Goal: Task Accomplishment & Management: Complete application form

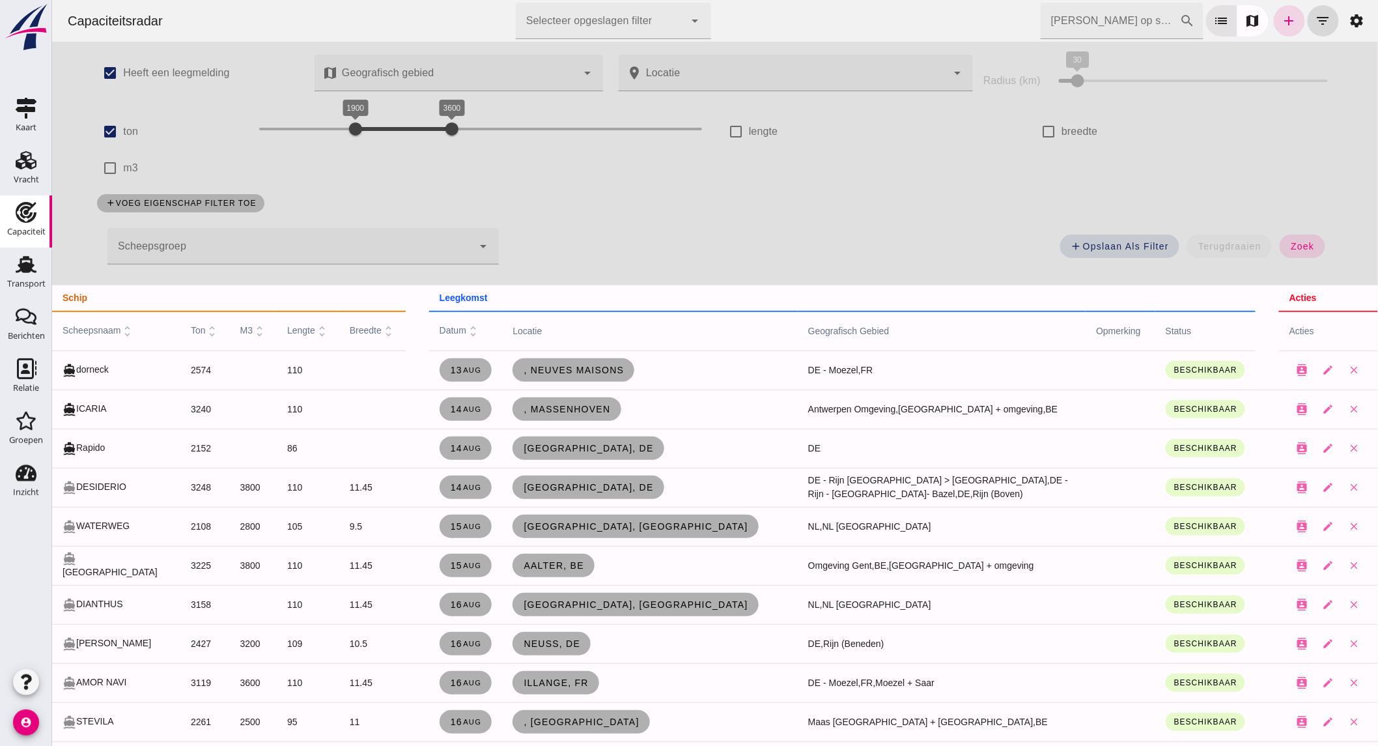
scroll to position [796, 0]
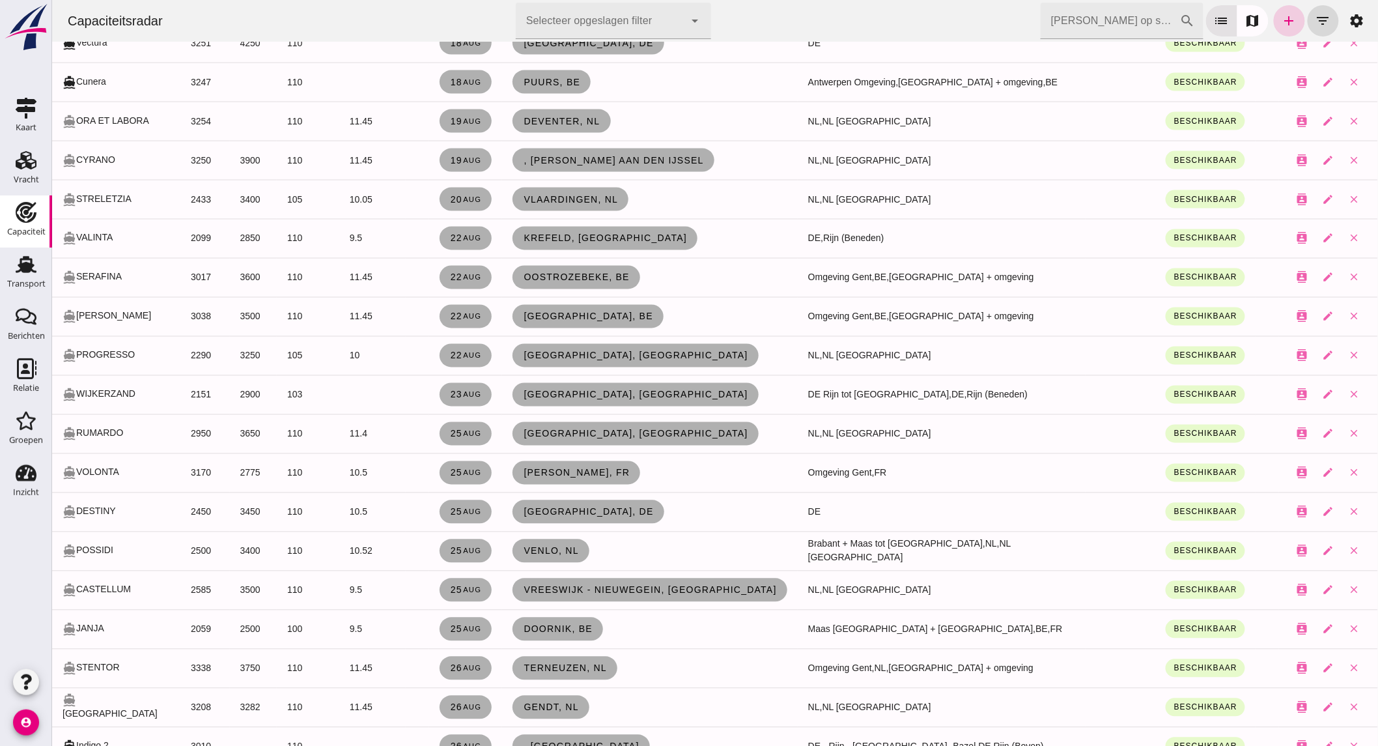
click at [1281, 24] on icon "add" at bounding box center [1289, 21] width 16 height 16
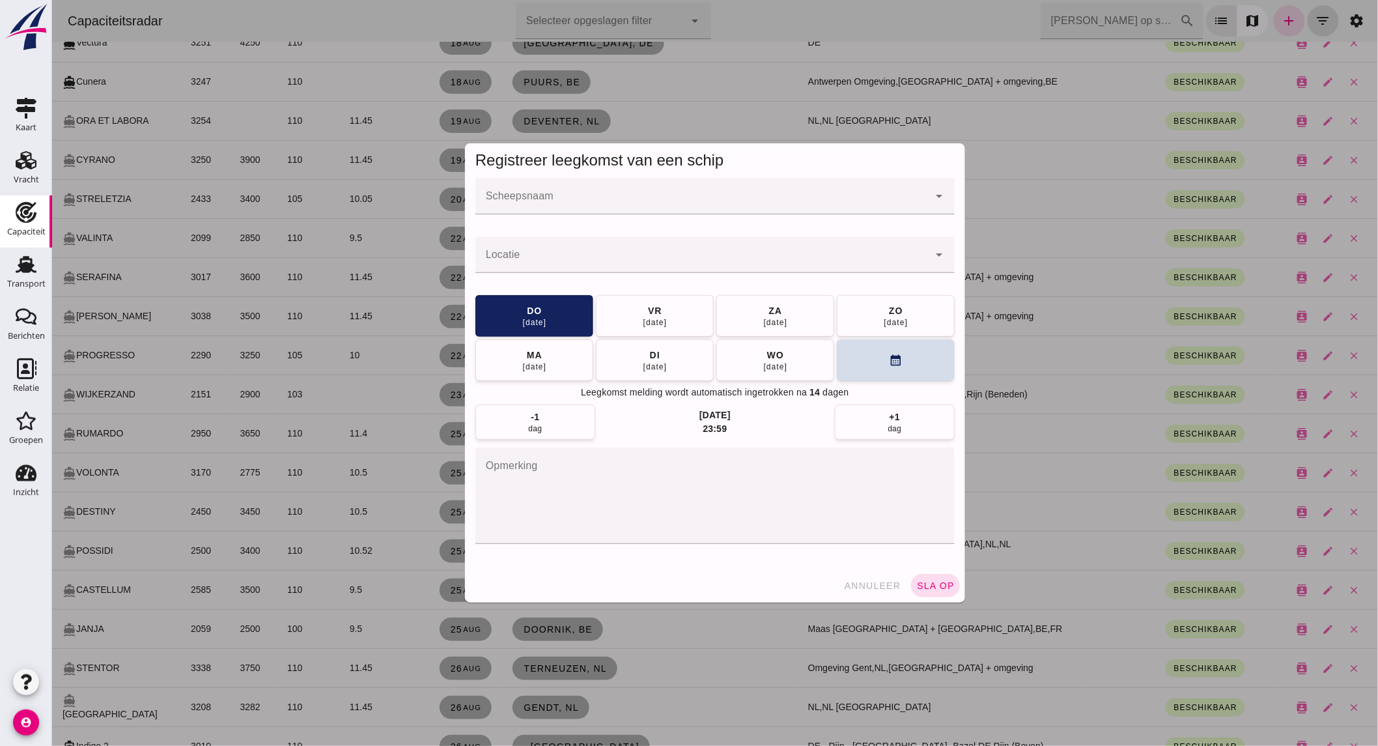
click input "Scheepsnaam"
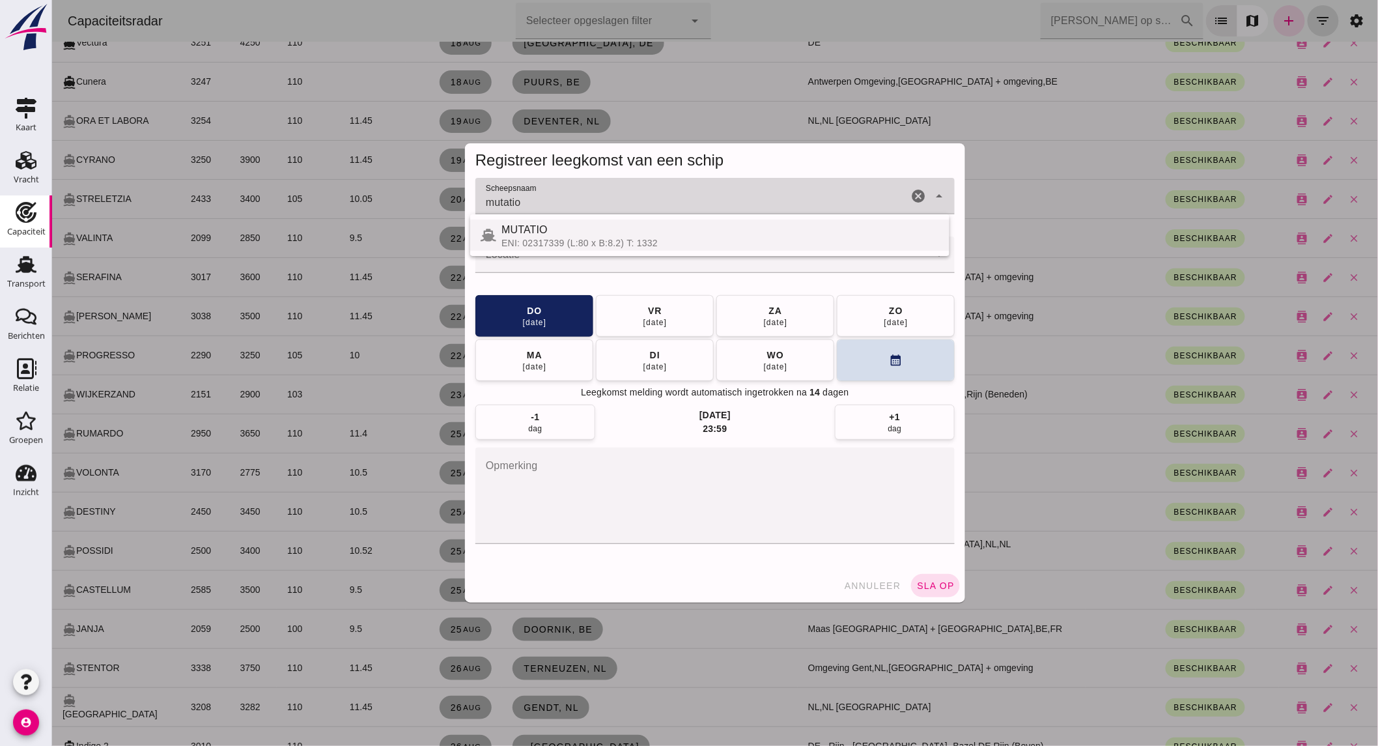
click at [699, 228] on div "MUTATIO" at bounding box center [720, 230] width 438 height 16
type input "MUTATIO"
click input "Locatie"
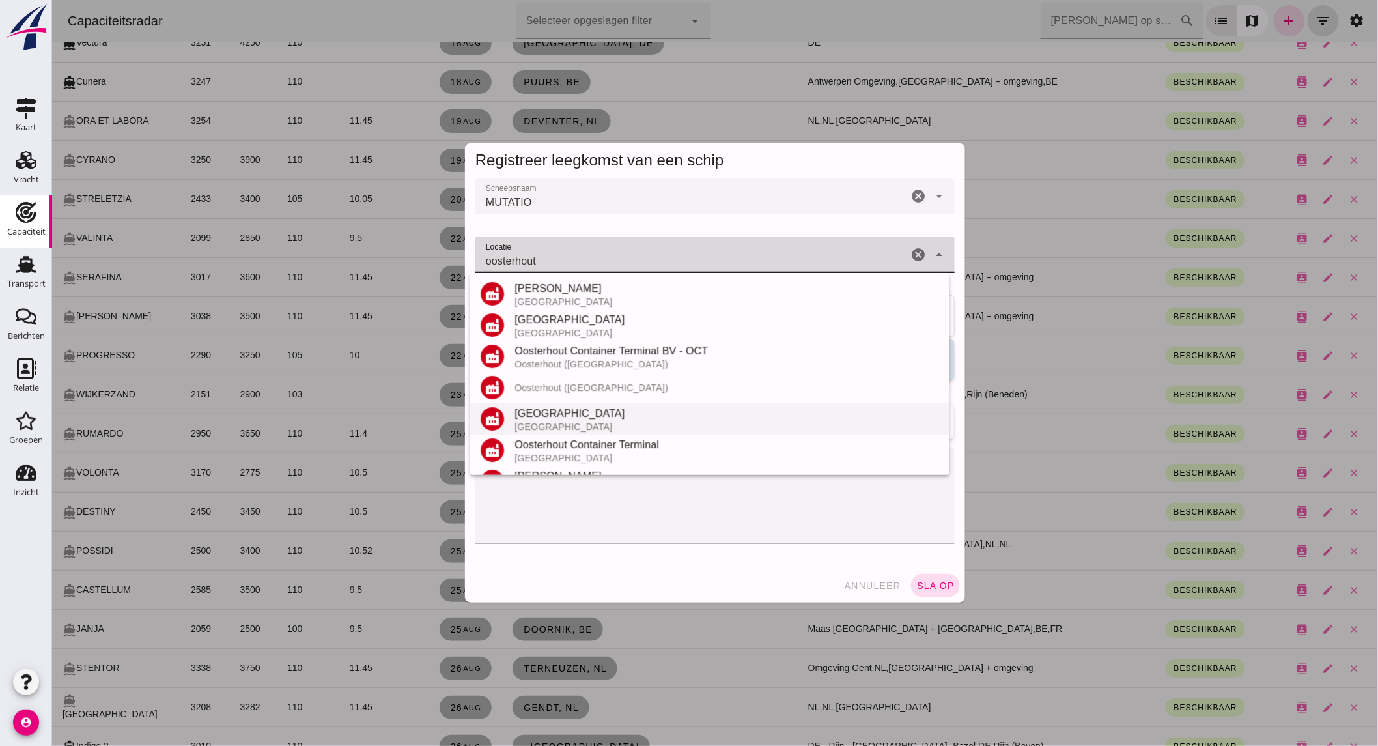
scroll to position [120, 0]
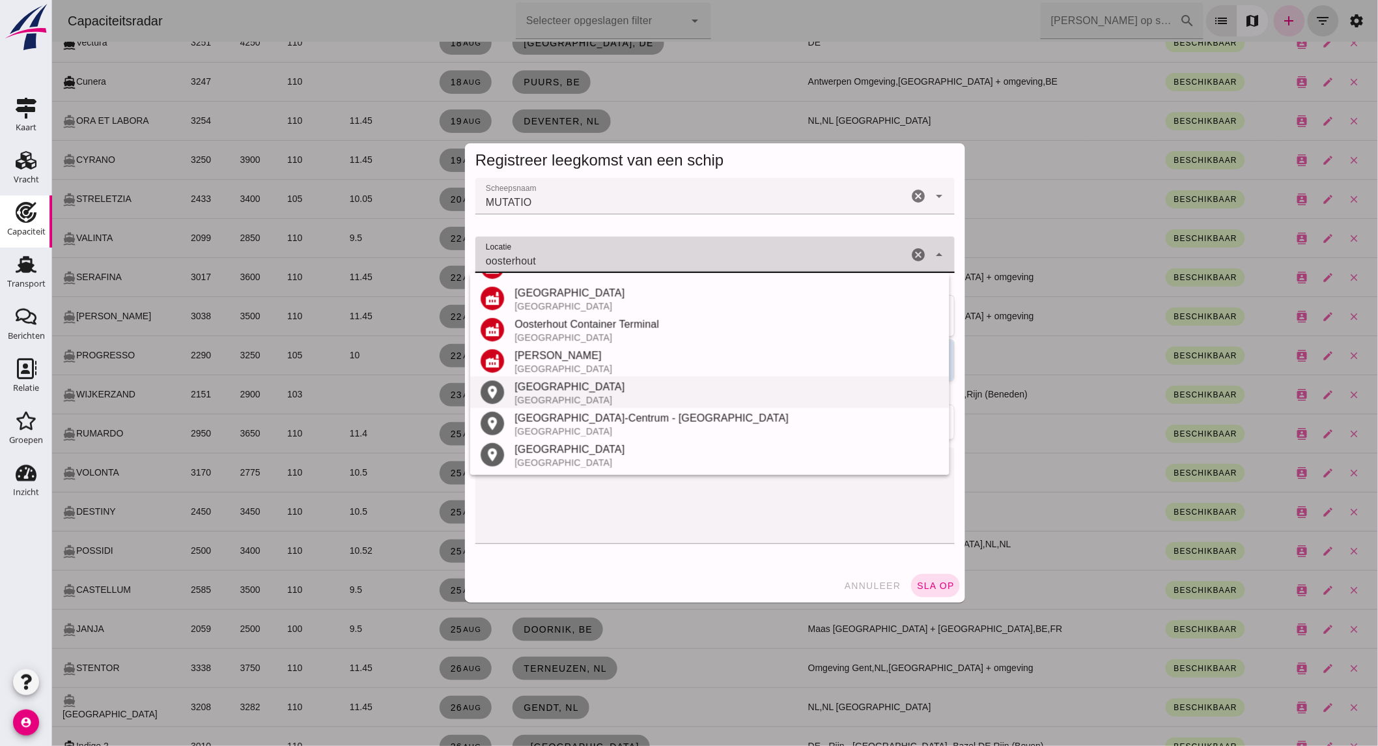
click at [567, 397] on div "[GEOGRAPHIC_DATA]" at bounding box center [726, 400] width 425 height 10
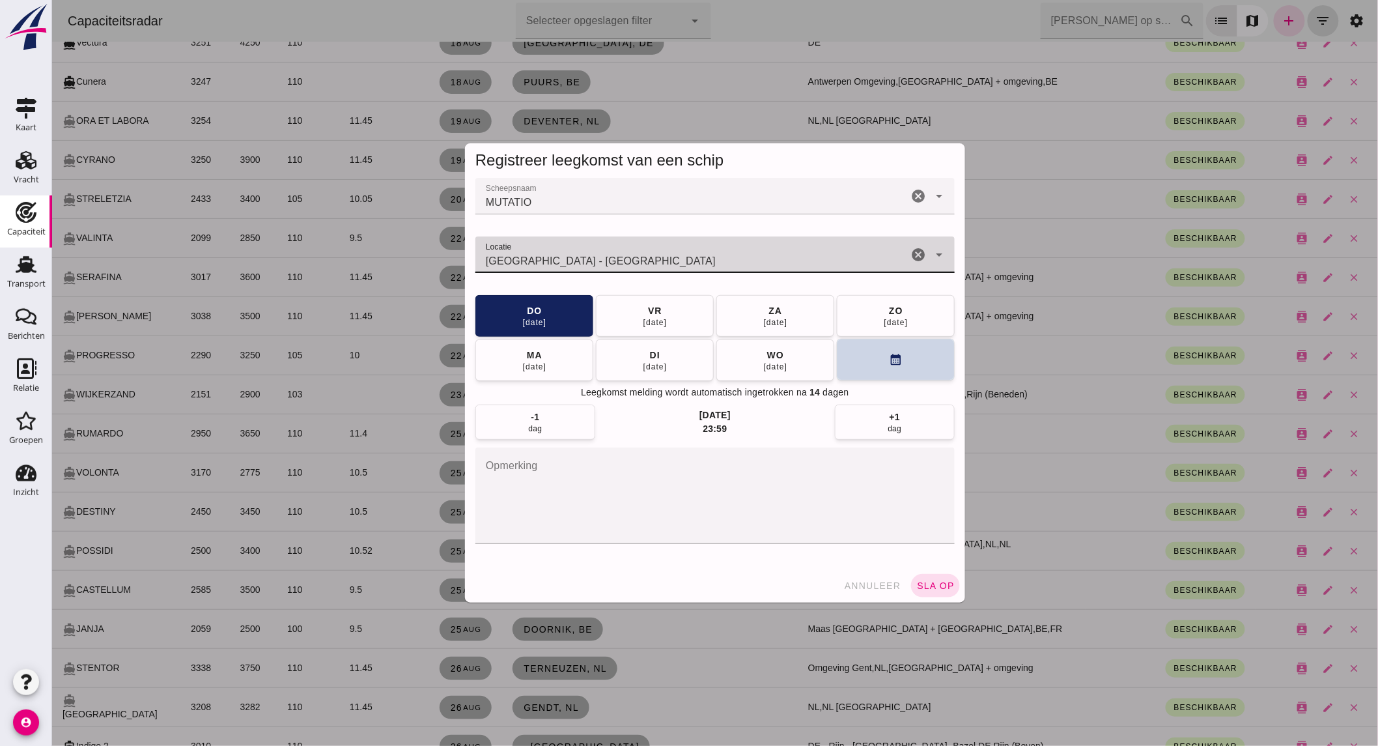
type input "[GEOGRAPHIC_DATA] - [GEOGRAPHIC_DATA]"
click button "calendar_month"
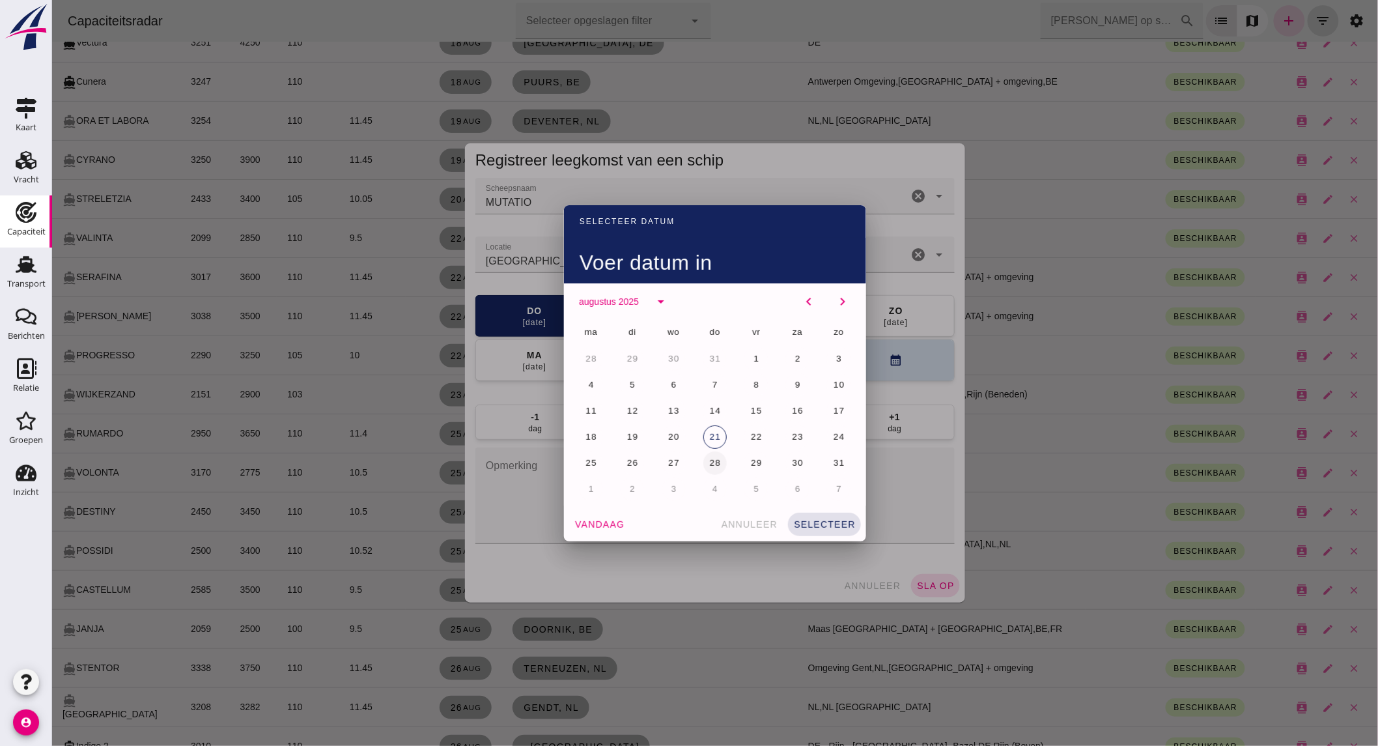
click span "28"
click span "selecteer"
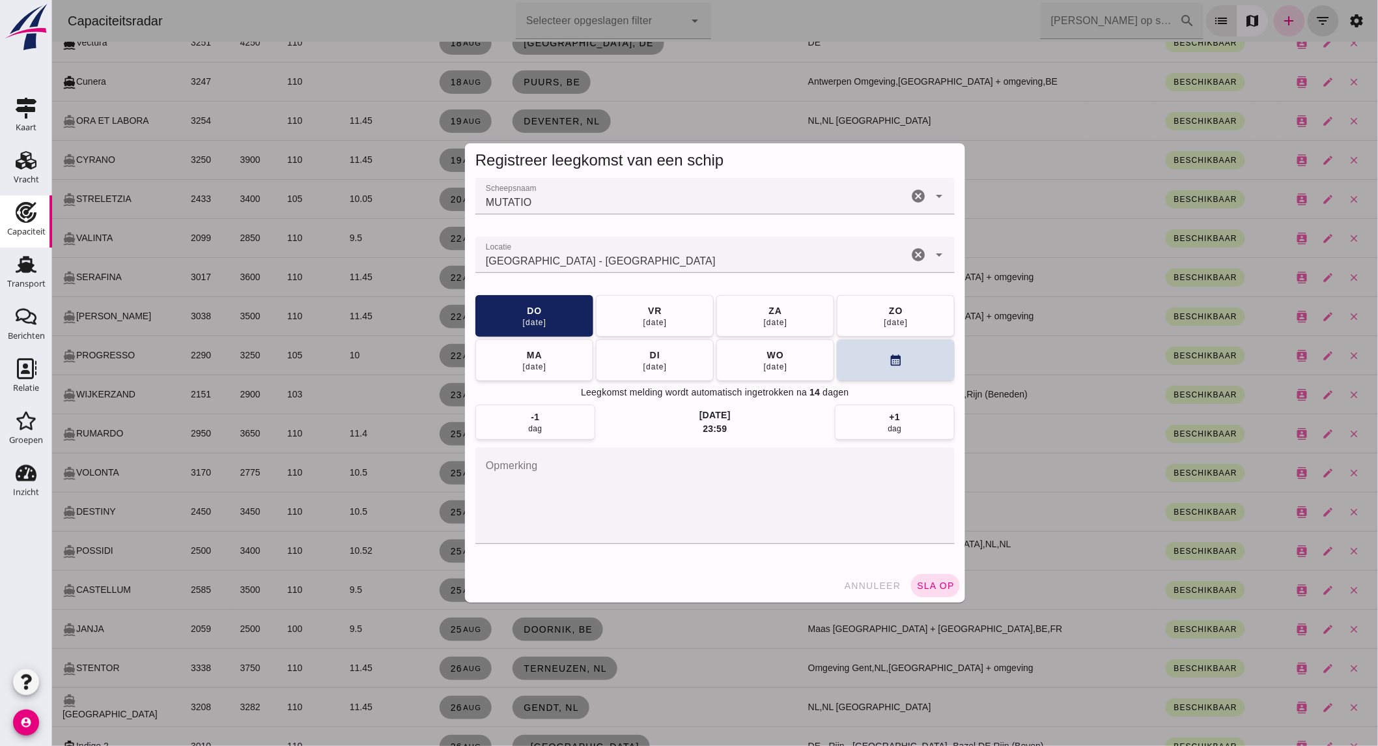
click span "sla op"
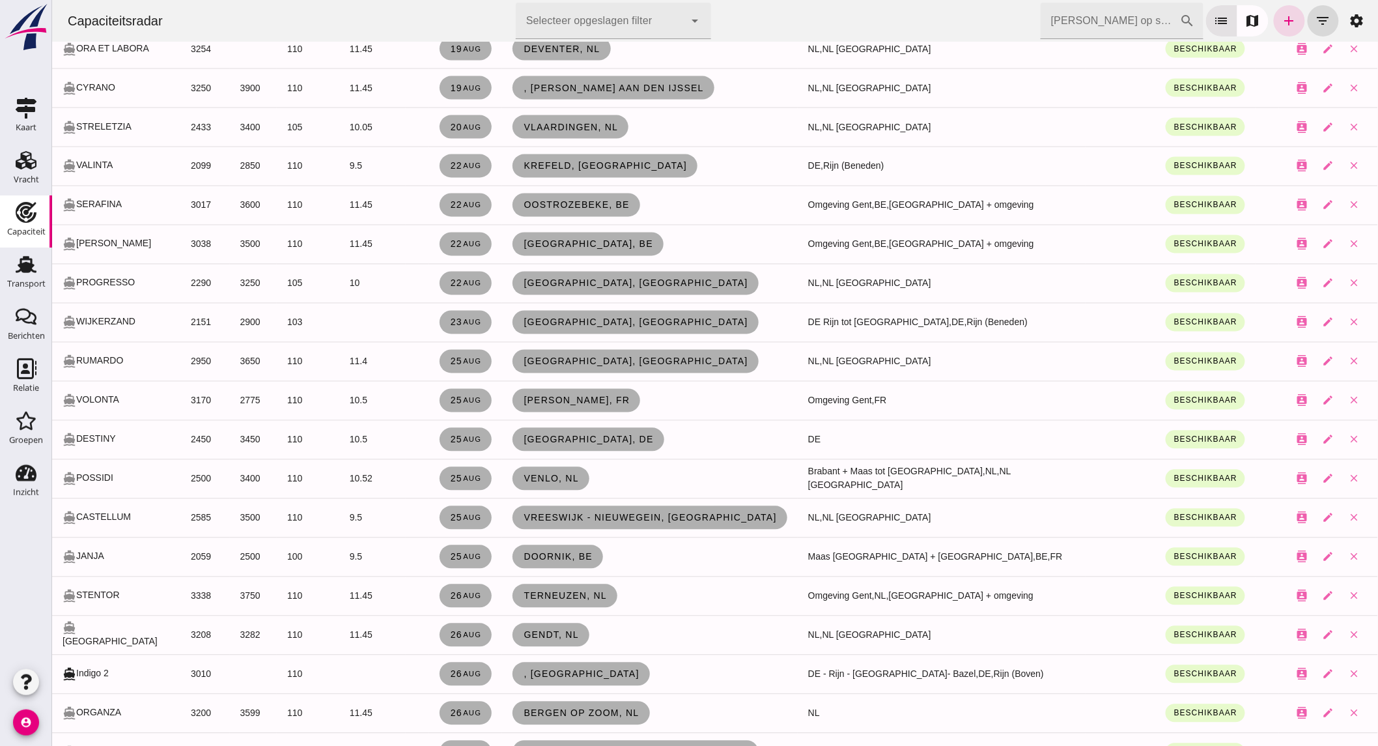
scroll to position [940, 0]
